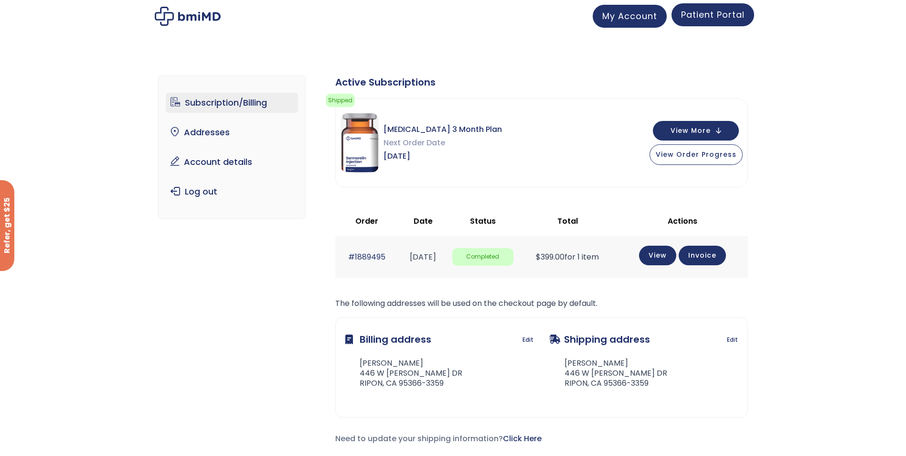
click at [696, 16] on span "Patient Portal" at bounding box center [713, 15] width 64 height 12
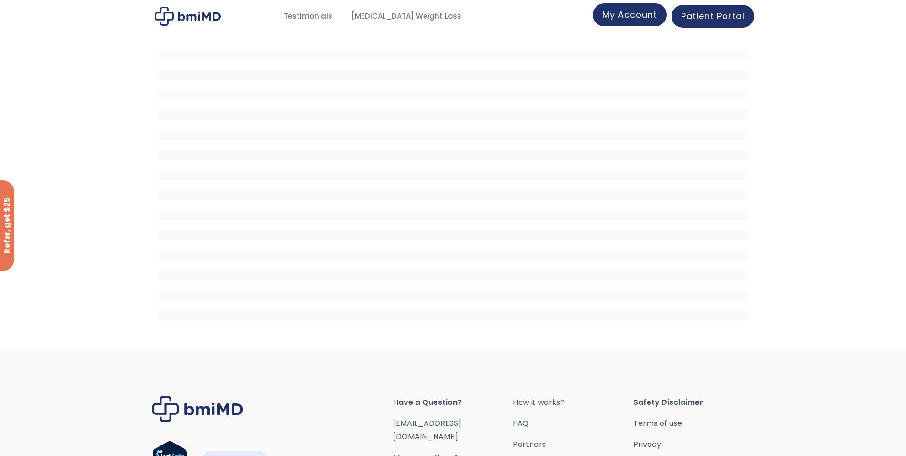
click at [642, 16] on span "My Account" at bounding box center [629, 15] width 55 height 12
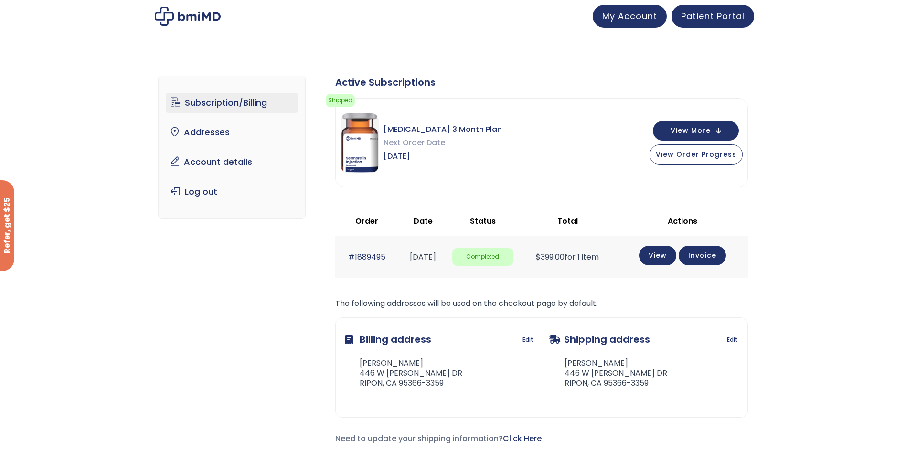
click at [217, 105] on link "Subscription/Billing" at bounding box center [232, 103] width 132 height 20
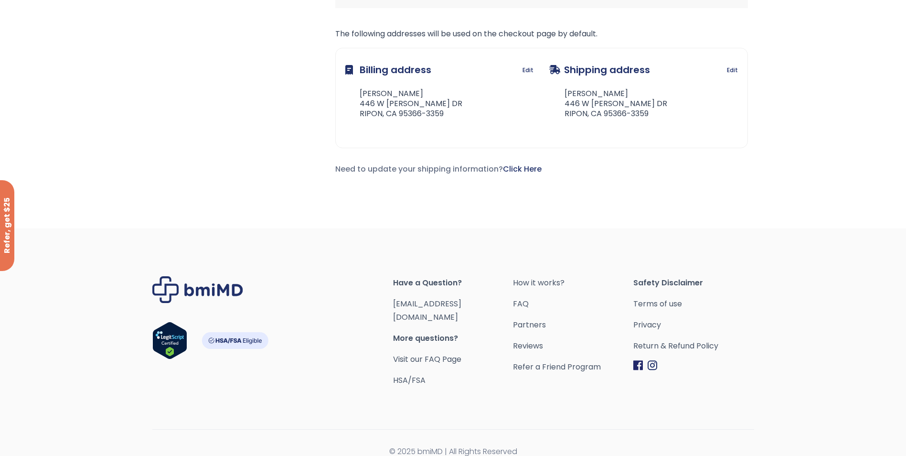
scroll to position [271, 0]
click at [529, 301] on link "FAQ" at bounding box center [573, 302] width 120 height 13
